Goal: Communication & Community: Answer question/provide support

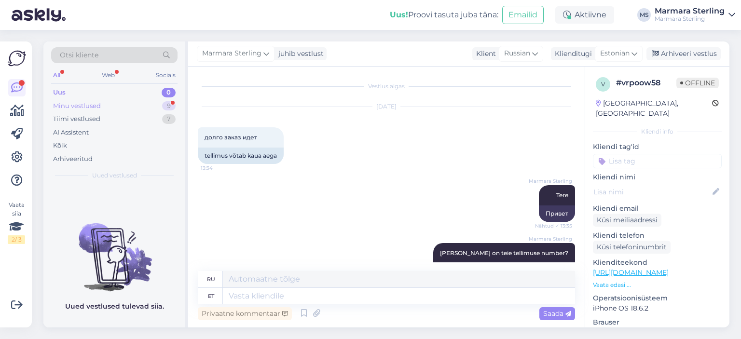
click at [127, 107] on div "Minu vestlused 9" at bounding box center [114, 106] width 126 height 14
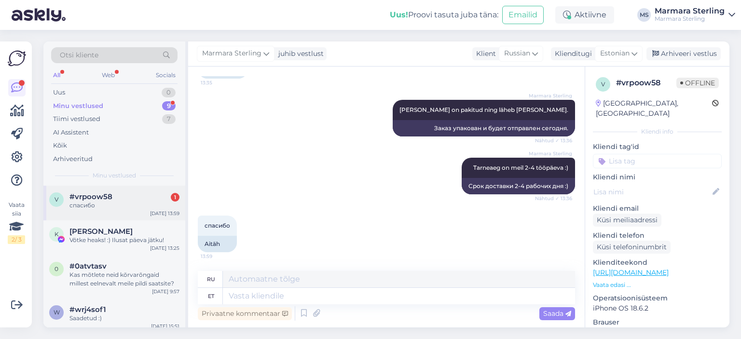
click at [123, 190] on div "v #vrpoow58 1 спасибо [DATE] 13:59" at bounding box center [114, 203] width 142 height 35
click at [107, 233] on span "[PERSON_NAME]" at bounding box center [100, 231] width 63 height 9
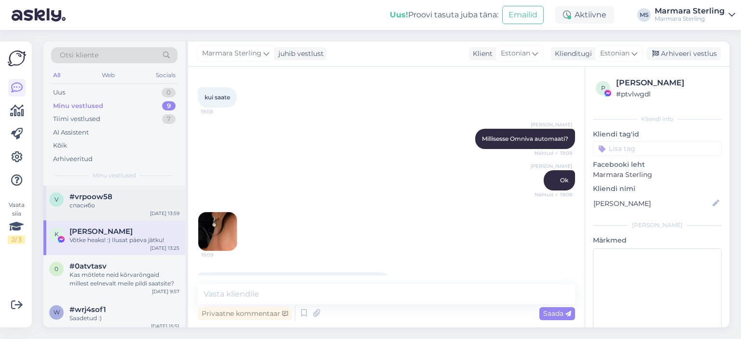
scroll to position [2058, 0]
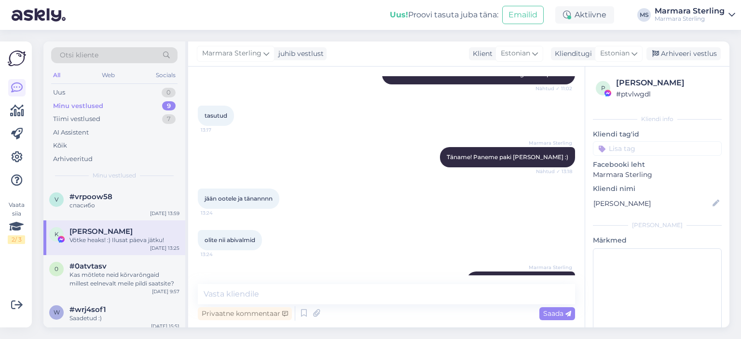
click at [119, 109] on div "Minu vestlused 9" at bounding box center [114, 106] width 126 height 14
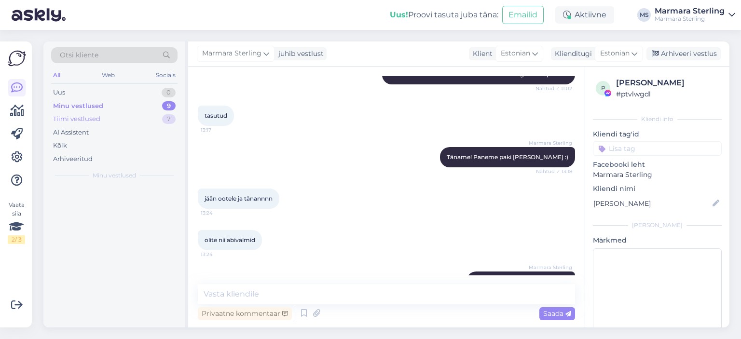
click at [120, 113] on div "Tiimi vestlused 7" at bounding box center [114, 119] width 126 height 14
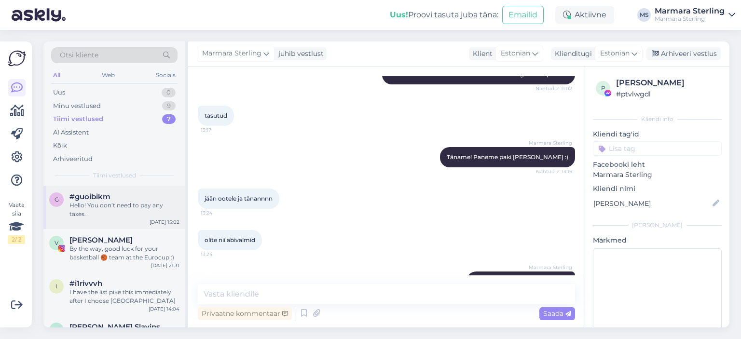
click at [142, 212] on div "Hello! You don’t need to pay any taxes." at bounding box center [124, 209] width 110 height 17
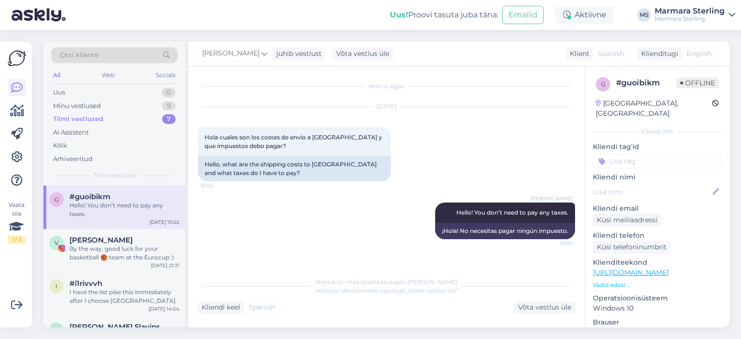
scroll to position [0, 0]
click at [144, 105] on div "Minu vestlused 9" at bounding box center [114, 106] width 126 height 14
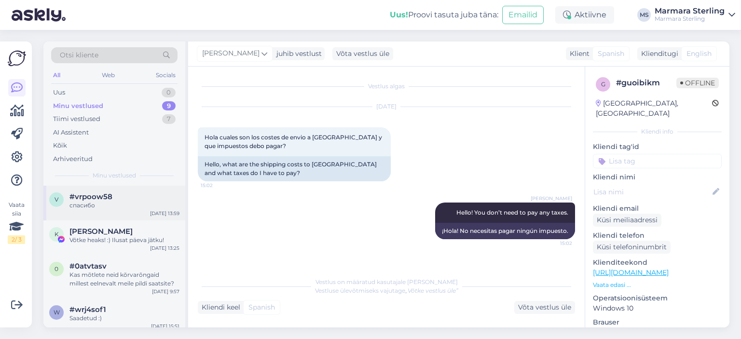
click at [143, 210] on div "v #vrpoow58 спасибо [DATE] 13:59" at bounding box center [114, 203] width 142 height 35
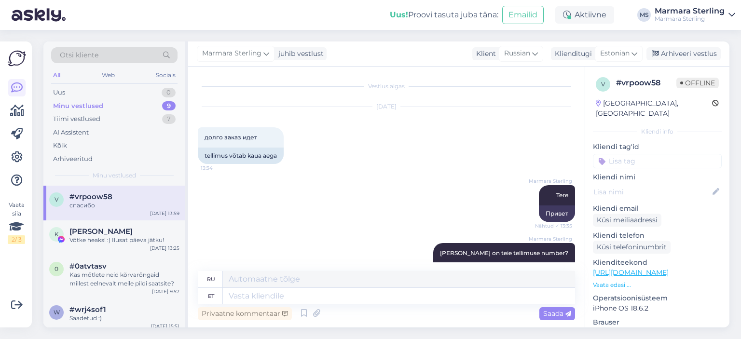
scroll to position [317, 0]
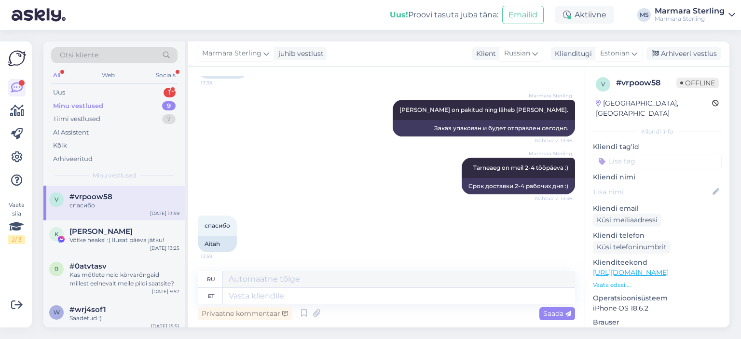
click at [132, 100] on div "Minu vestlused 9" at bounding box center [114, 106] width 126 height 14
click at [136, 95] on div "Uus 1" at bounding box center [114, 93] width 126 height 14
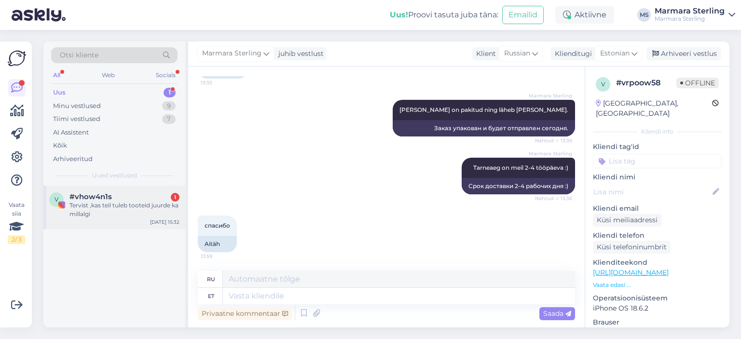
click at [141, 198] on div "#vhow4n1s 1" at bounding box center [124, 196] width 110 height 9
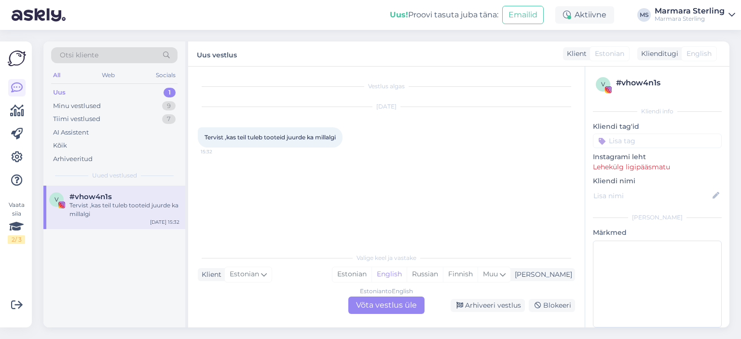
click at [374, 305] on div "Estonian to English Võta vestlus üle" at bounding box center [386, 305] width 76 height 17
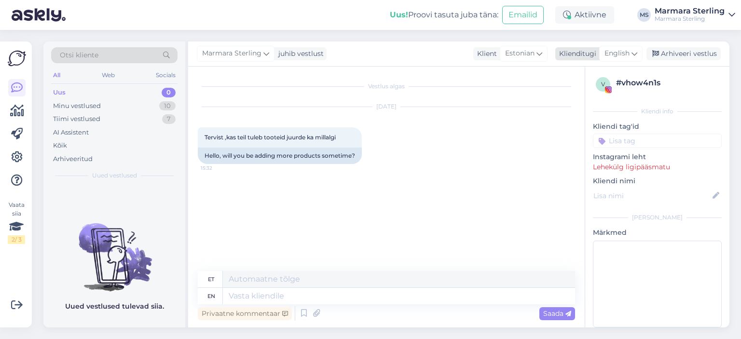
click at [620, 50] on span "English" at bounding box center [616, 53] width 25 height 11
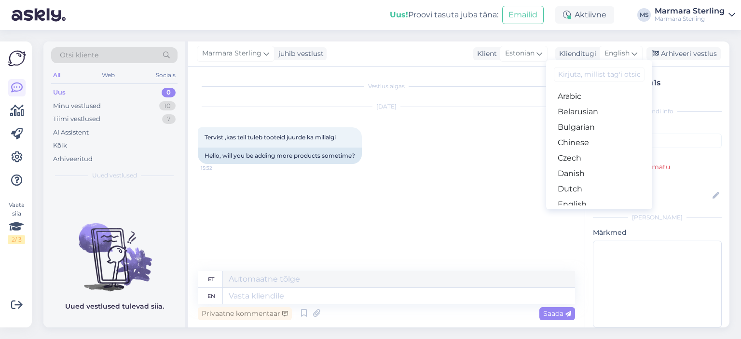
click at [589, 212] on link "Estonian" at bounding box center [599, 219] width 106 height 15
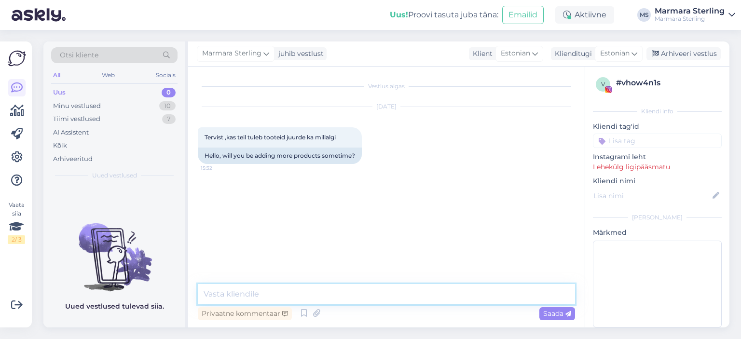
click at [277, 292] on textarea at bounding box center [386, 294] width 377 height 20
type textarea "Tere!"
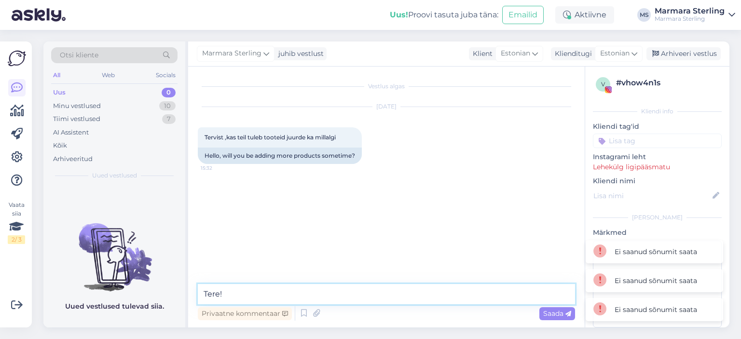
drag, startPoint x: 277, startPoint y: 292, endPoint x: 128, endPoint y: 281, distance: 149.4
click at [128, 281] on div "Otsi kliente All Web Socials Uus 0 Minu vestlused 10 Tiimi vestlused 7 AI Assis…" at bounding box center [386, 184] width 686 height 286
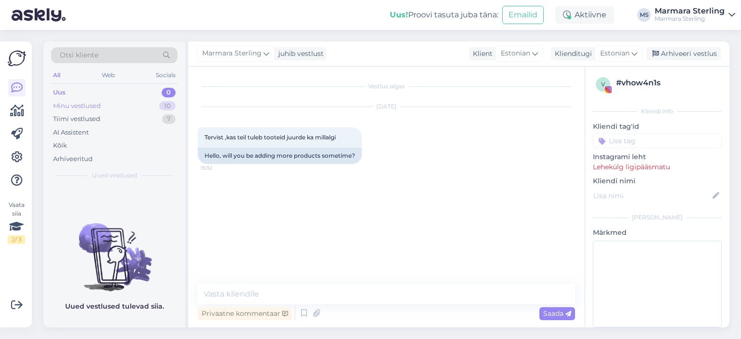
click at [118, 108] on div "Minu vestlused 10" at bounding box center [114, 106] width 126 height 14
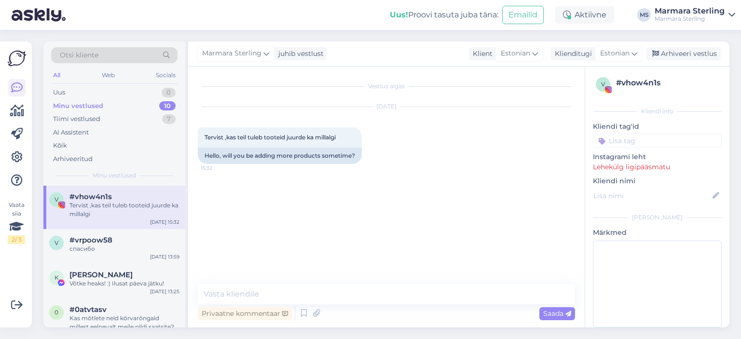
click at [121, 191] on div "v #vhow4n1s Tervist ,kas teil tuleb tooteid juurde ka millalgi [DATE] 15:32" at bounding box center [114, 207] width 142 height 43
click at [112, 245] on div "спасибо" at bounding box center [124, 249] width 110 height 9
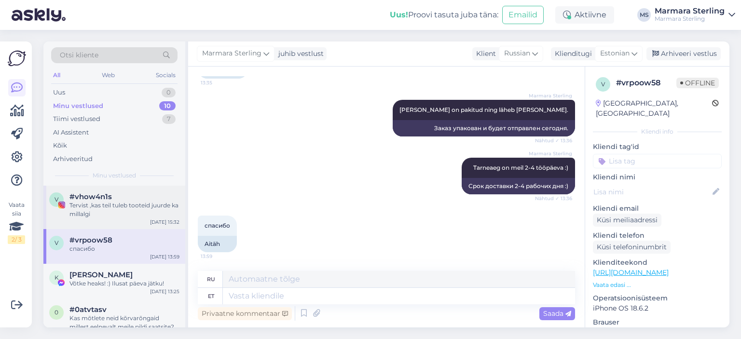
click at [123, 203] on div "Tervist ,kas teil tuleb tooteid juurde ka millalgi" at bounding box center [124, 209] width 110 height 17
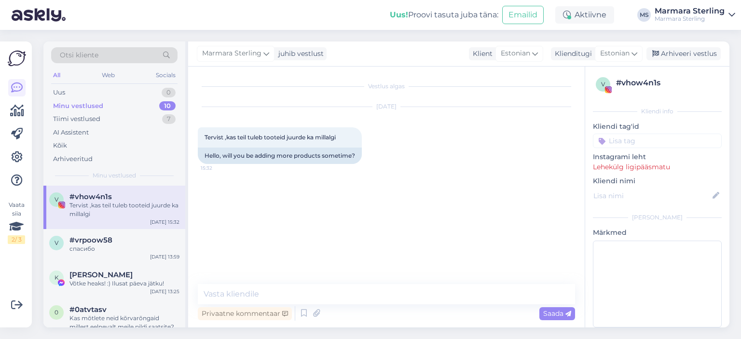
scroll to position [0, 0]
click at [129, 94] on div "Uus 1" at bounding box center [114, 93] width 126 height 14
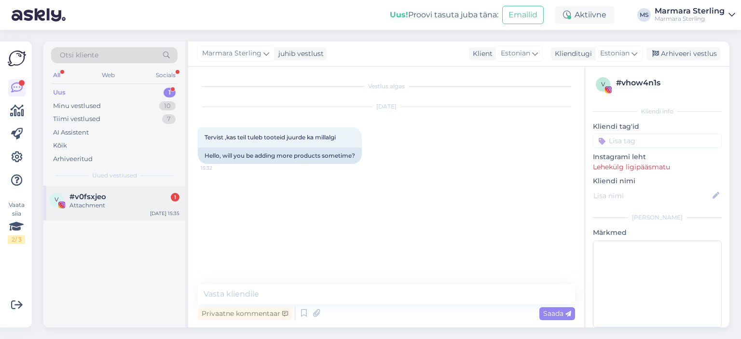
click at [142, 205] on div "Attachment" at bounding box center [124, 205] width 110 height 9
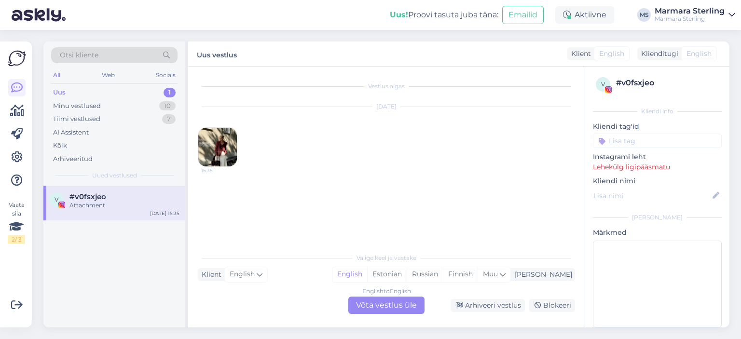
click at [218, 163] on img at bounding box center [217, 147] width 39 height 39
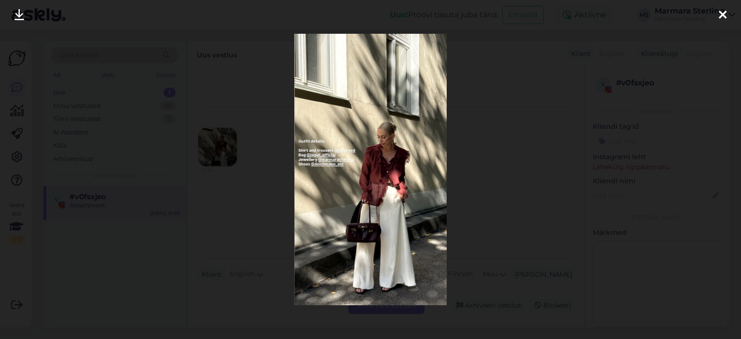
click at [714, 15] on div at bounding box center [722, 15] width 19 height 30
